Goal: Navigation & Orientation: Find specific page/section

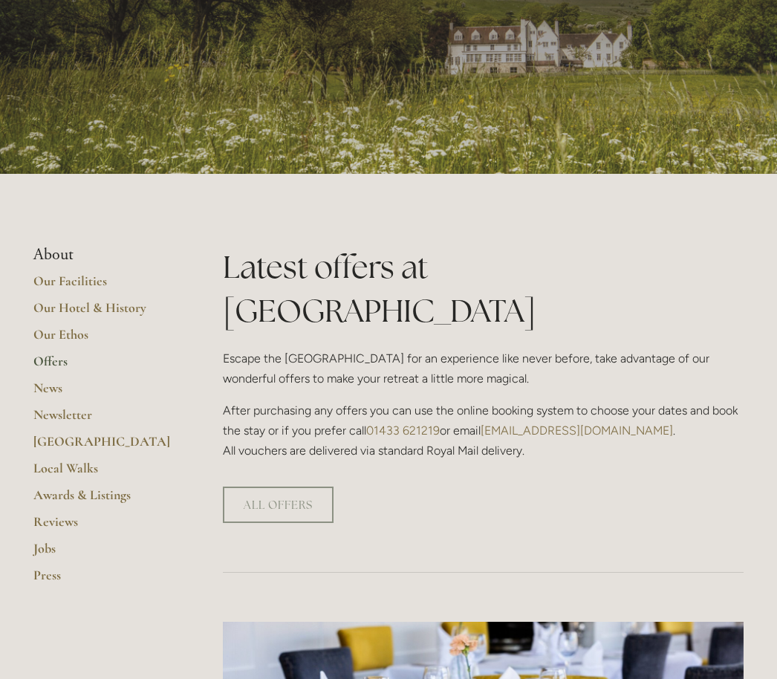
scroll to position [138, 0]
click at [88, 284] on link "Our Facilities" at bounding box center [104, 286] width 142 height 27
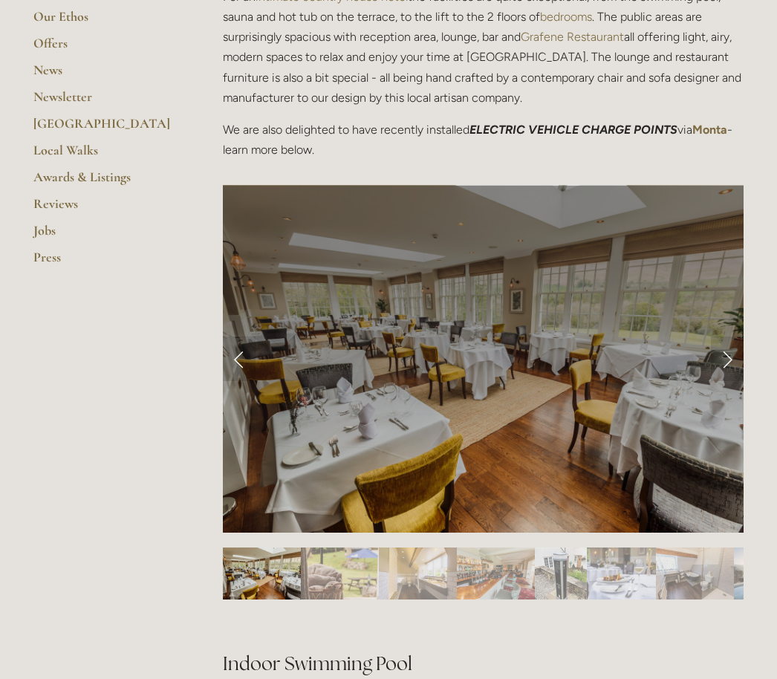
scroll to position [456, 0]
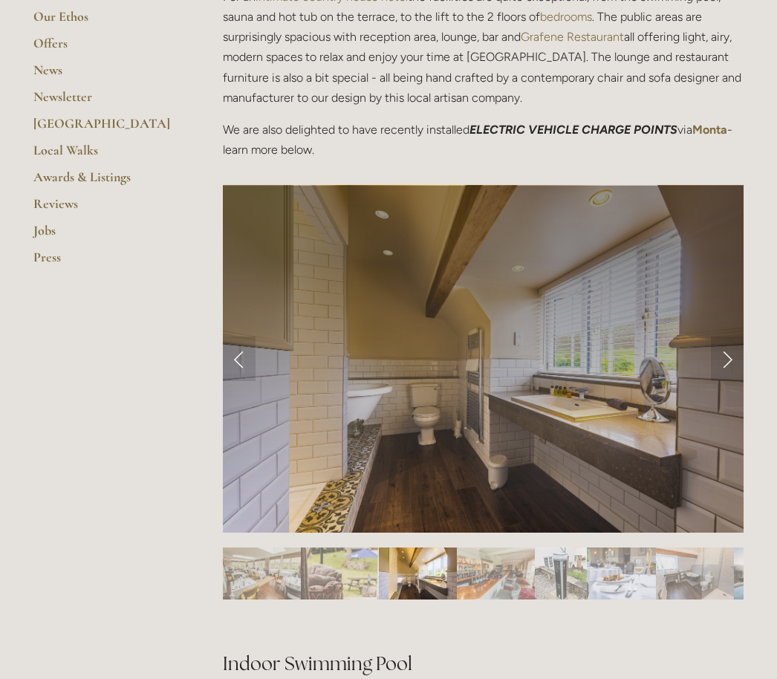
click at [727, 361] on link "Next Slide" at bounding box center [727, 359] width 33 height 45
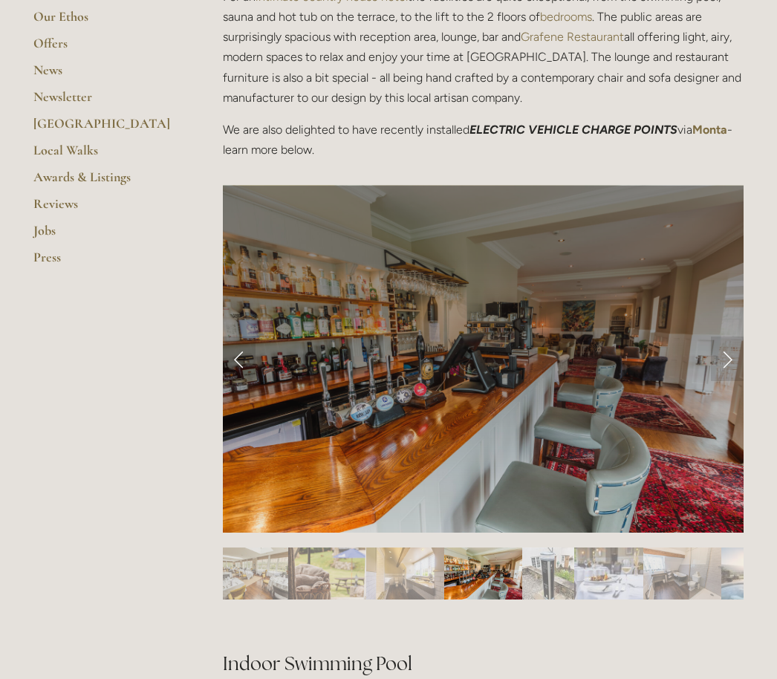
click at [729, 348] on link "Next Slide" at bounding box center [727, 359] width 33 height 45
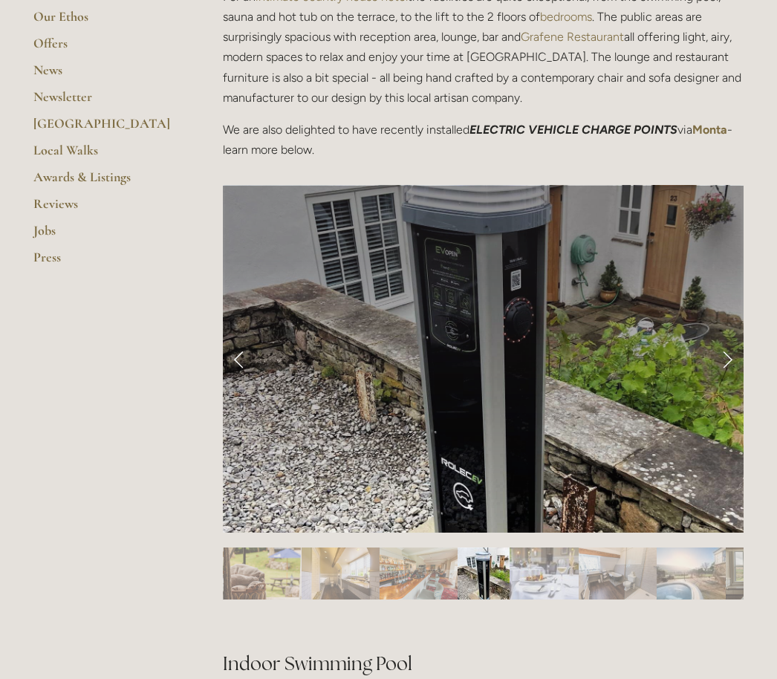
click at [731, 350] on link "Next Slide" at bounding box center [727, 359] width 33 height 45
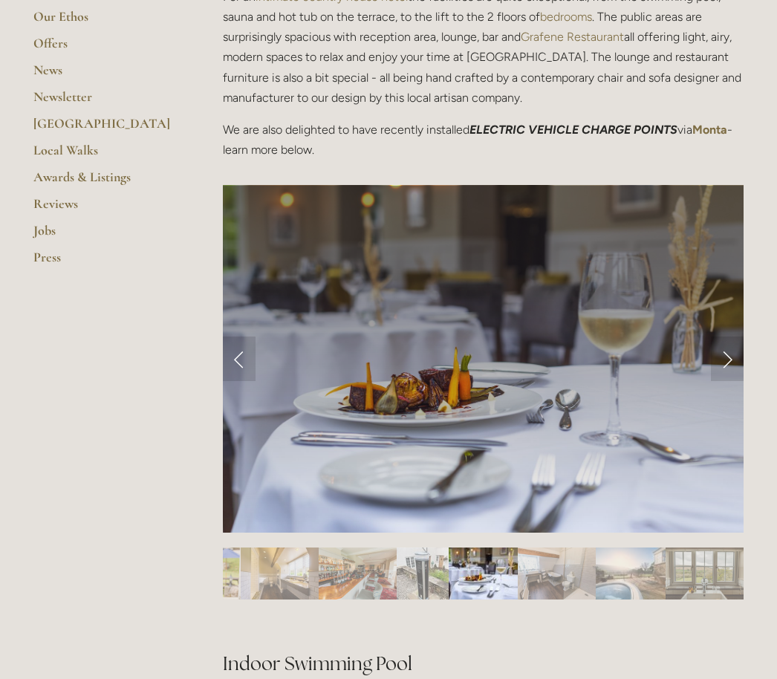
click at [735, 355] on link "Next Slide" at bounding box center [727, 359] width 33 height 45
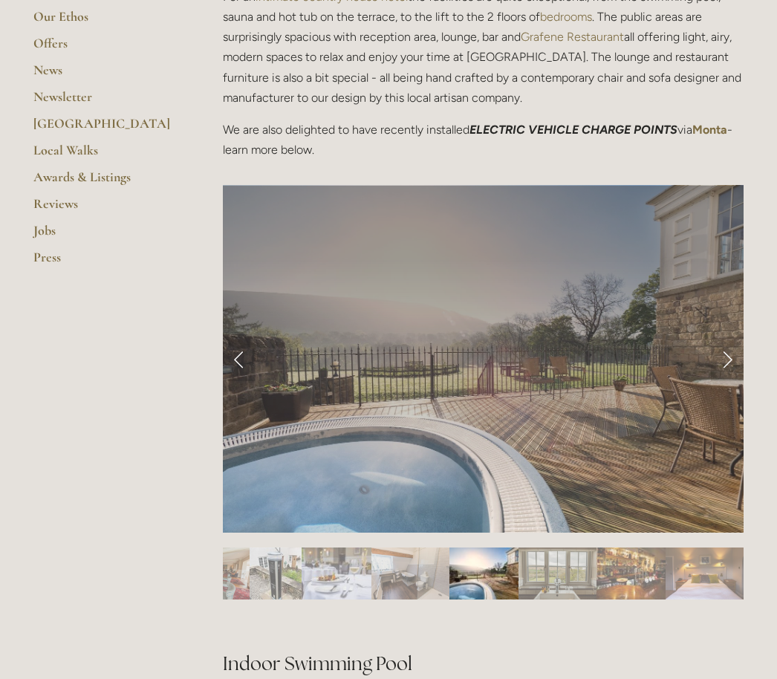
click at [735, 361] on link "Next Slide" at bounding box center [727, 359] width 33 height 45
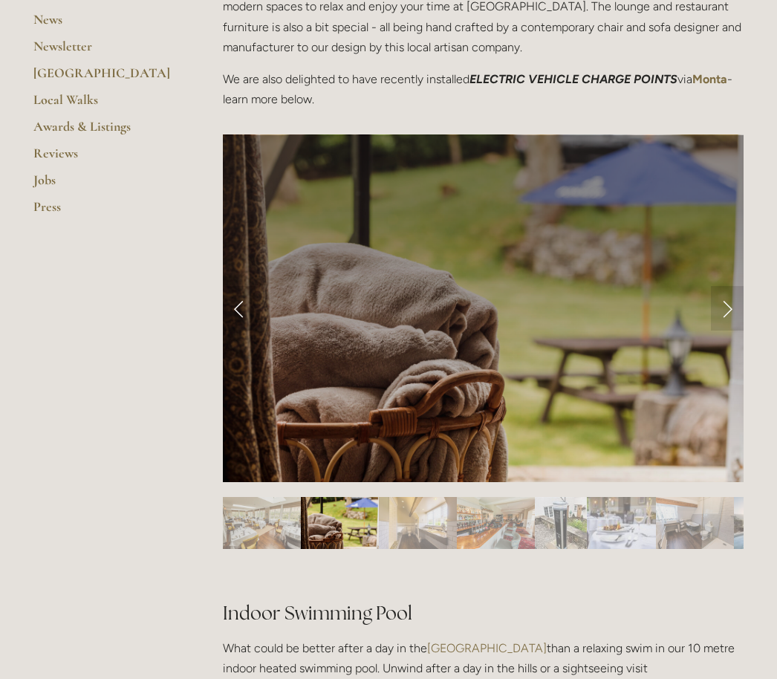
scroll to position [507, 0]
click at [731, 311] on link "Next Slide" at bounding box center [727, 308] width 33 height 45
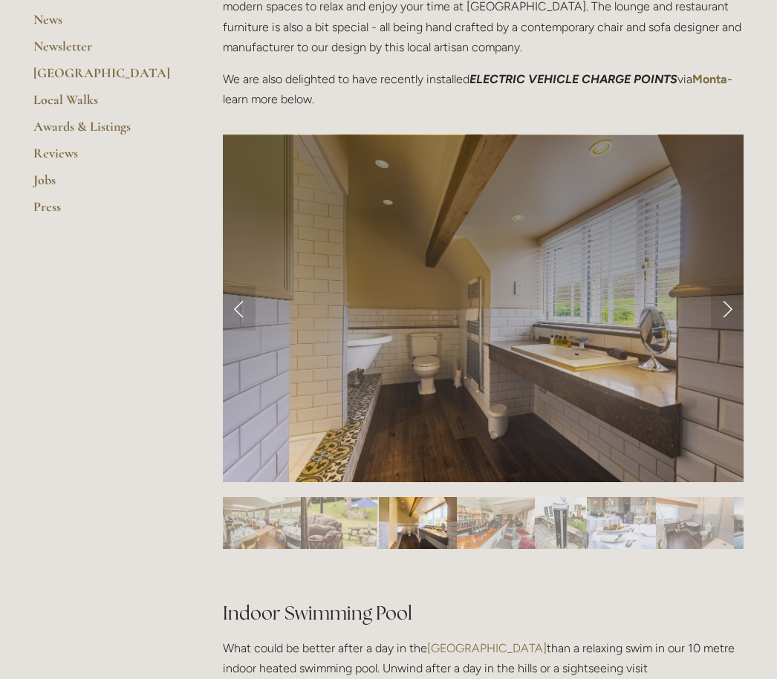
click at [739, 302] on link "Next Slide" at bounding box center [727, 308] width 33 height 45
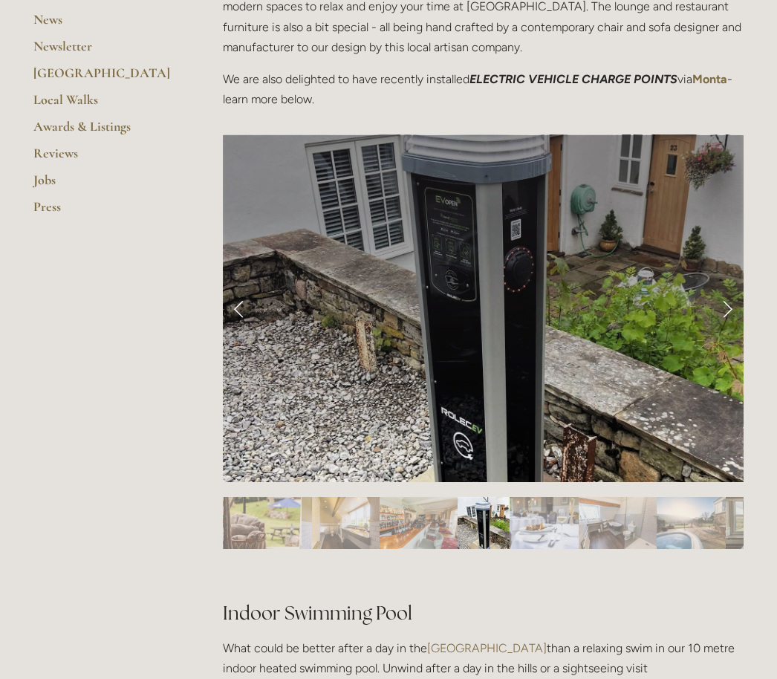
click at [739, 297] on link "Next Slide" at bounding box center [727, 308] width 33 height 45
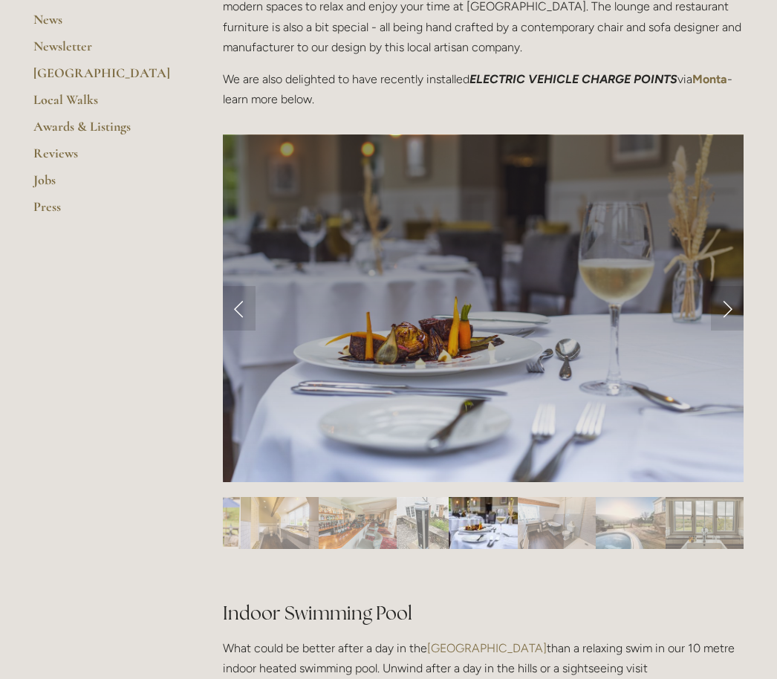
click at [742, 296] on link "Next Slide" at bounding box center [727, 308] width 33 height 45
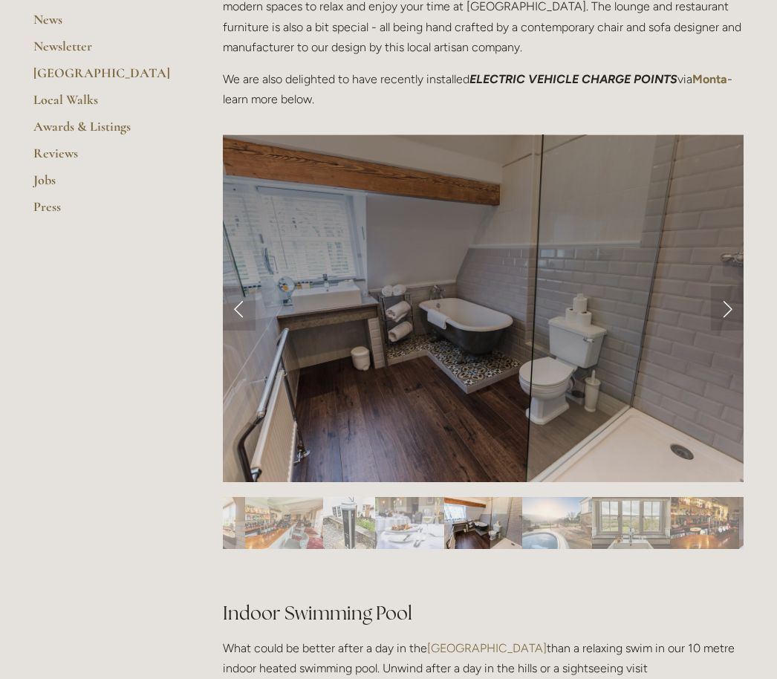
click at [742, 299] on link "Next Slide" at bounding box center [727, 308] width 33 height 45
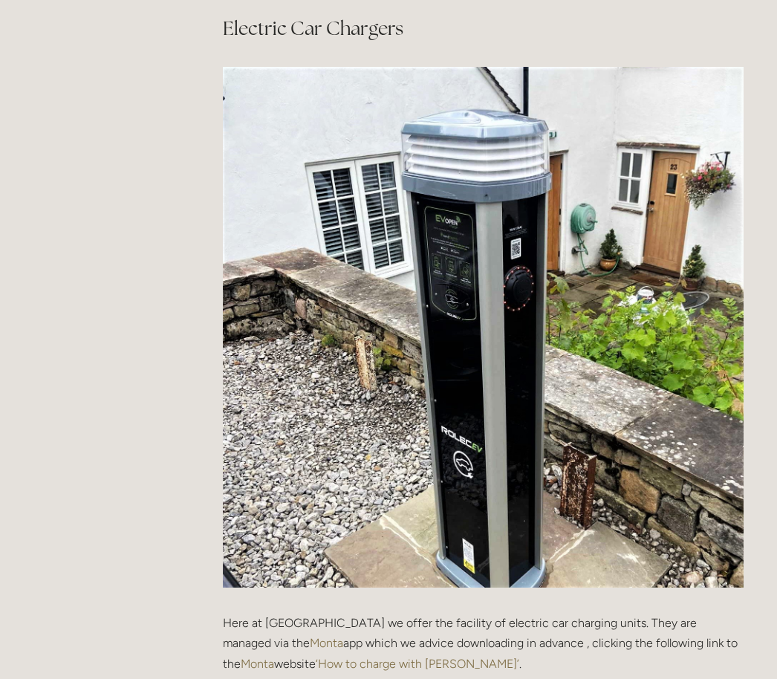
scroll to position [1518, 0]
